Goal: Find specific page/section: Find specific page/section

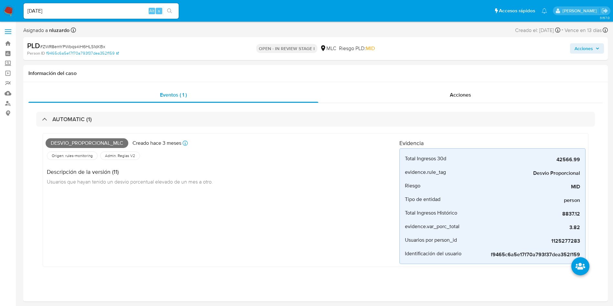
select select "10"
click at [441, 99] on div "Acciones" at bounding box center [461, 95] width 285 height 16
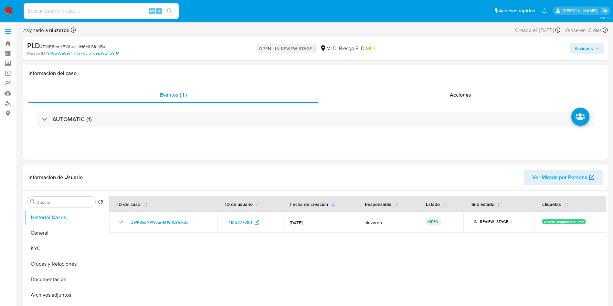
select select "10"
